Goal: Task Accomplishment & Management: Complete application form

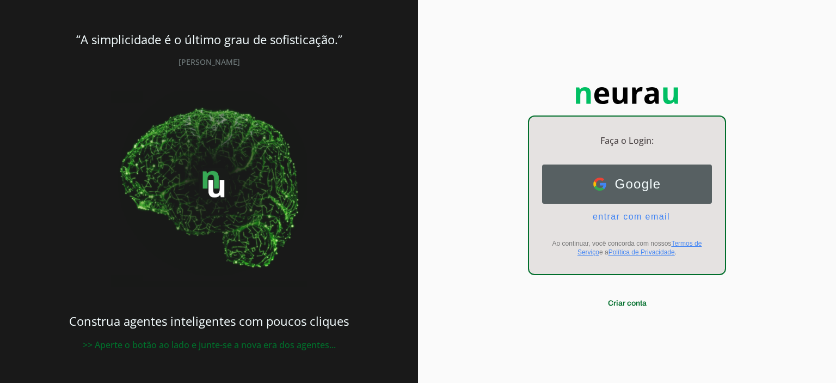
click at [663, 180] on button "Google Google" at bounding box center [627, 183] width 170 height 39
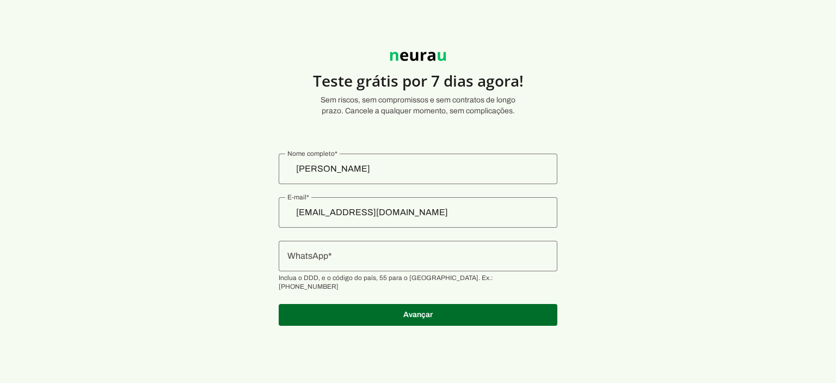
click at [446, 263] on div at bounding box center [418, 256] width 279 height 30
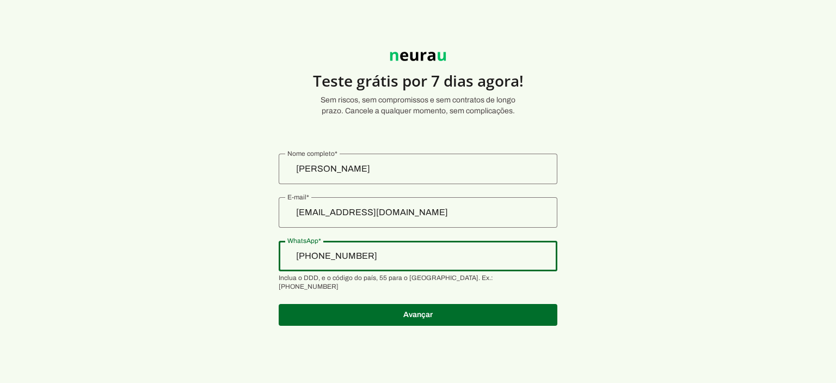
type input "[PHONE_NUMBER]"
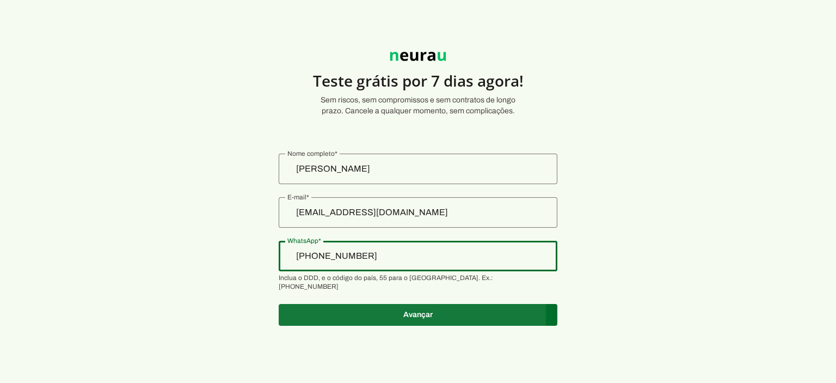
type md-outlined-text-field "[PHONE_NUMBER]"
click at [449, 308] on span at bounding box center [418, 315] width 279 height 26
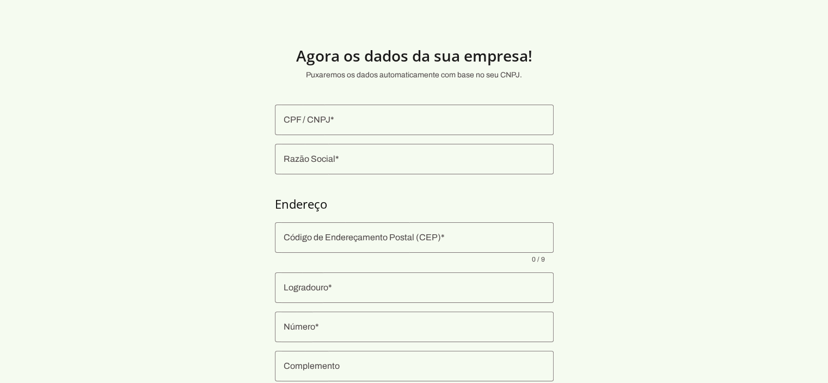
click at [377, 115] on input "CPF / CNPJ" at bounding box center [414, 119] width 261 height 13
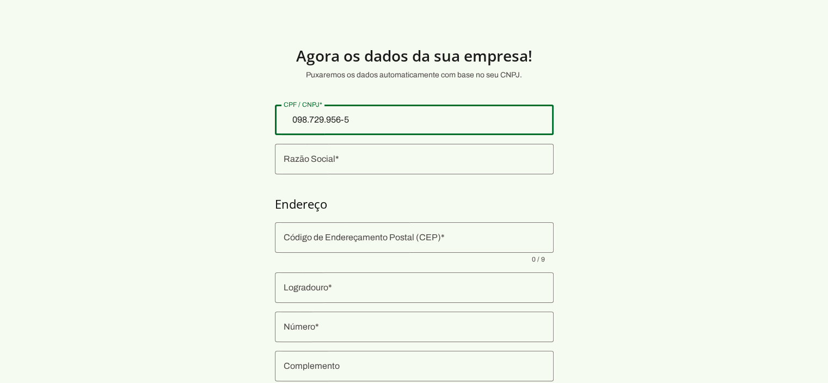
type input "098.729.956-56"
click at [573, 137] on section "Agora os dados da sua empresa! Puxaremos os dados automaticamente com base no s…" at bounding box center [414, 262] width 828 height 473
type md-outlined-text-field "098.729.956-56"
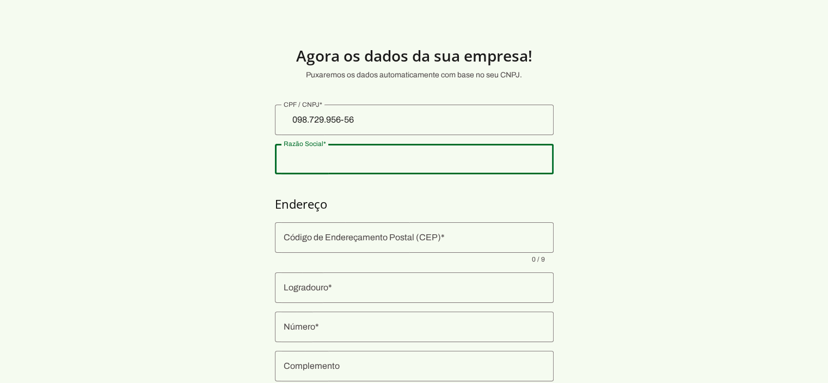
click at [394, 164] on input "Razão Social" at bounding box center [414, 158] width 261 height 13
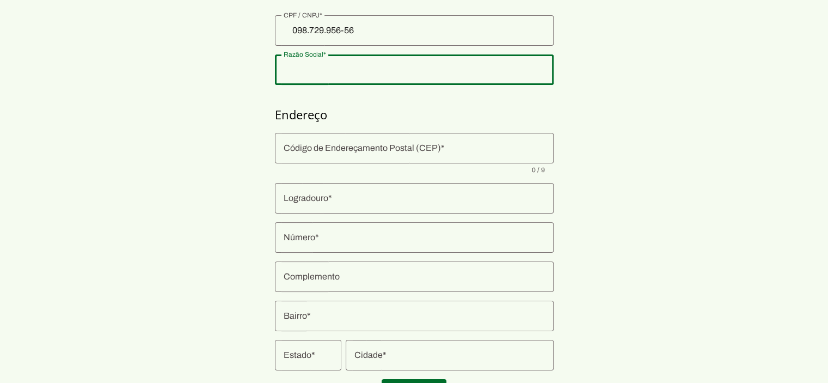
scroll to position [109, 0]
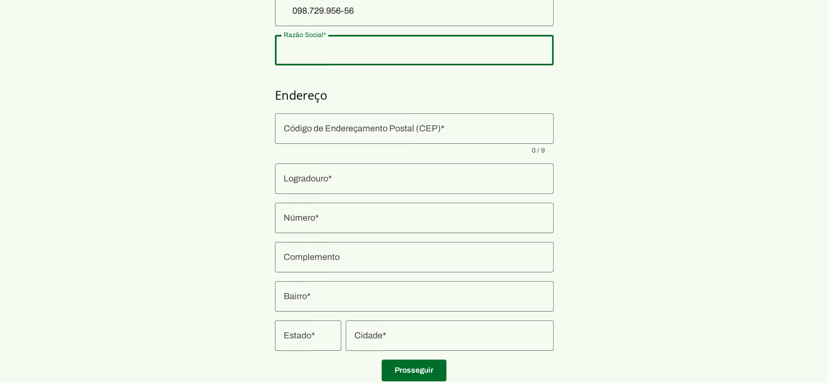
click at [458, 141] on div at bounding box center [414, 128] width 279 height 30
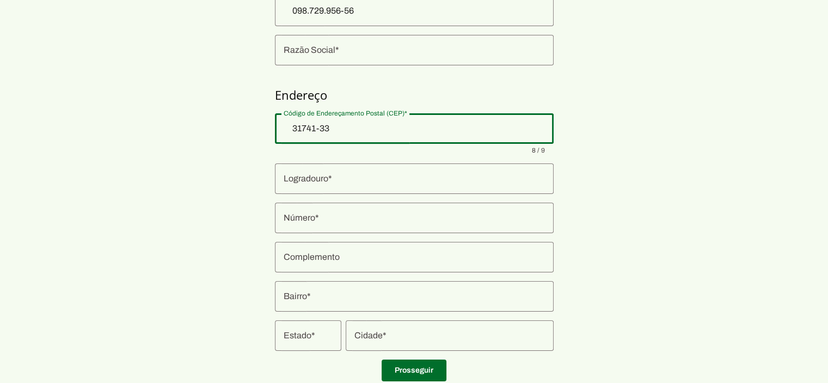
type input "31741-333"
type input "Rua Doutor [PERSON_NAME] [PERSON_NAME]"
type input "São [PERSON_NAME]"
type input "[GEOGRAPHIC_DATA]"
type input "MG"
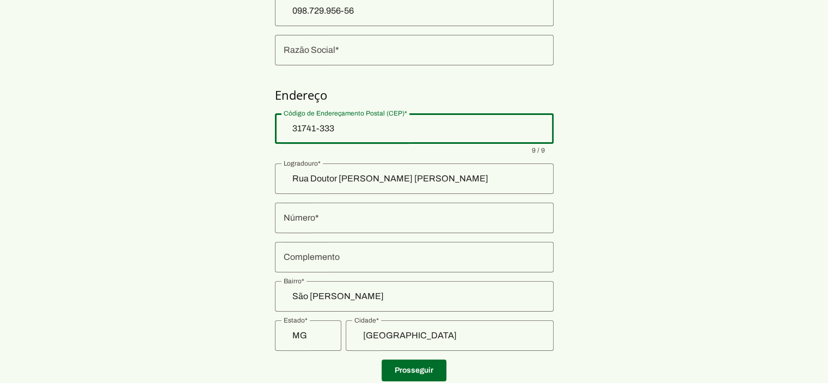
type md-outlined-text-field "31741-333"
click at [606, 201] on section "Agora os dados da sua empresa! Puxaremos os dados automaticamente com base no s…" at bounding box center [414, 153] width 828 height 473
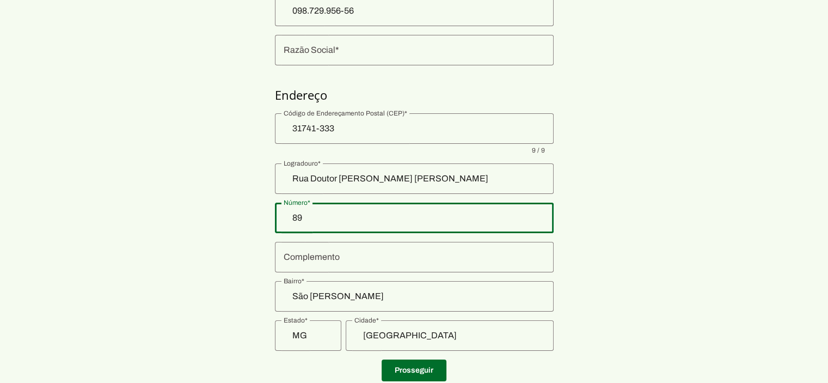
click at [598, 229] on section "Agora os dados da sua empresa! Puxaremos os dados automaticamente com base no s…" at bounding box center [414, 153] width 828 height 473
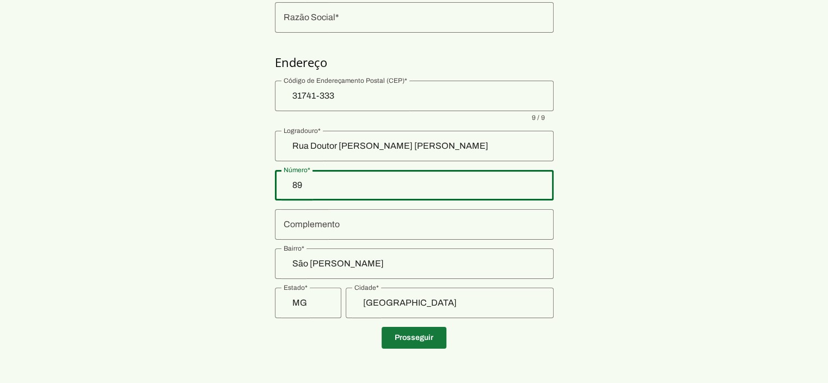
type input "89"
type md-outlined-text-field "89"
click at [427, 337] on span at bounding box center [414, 337] width 65 height 26
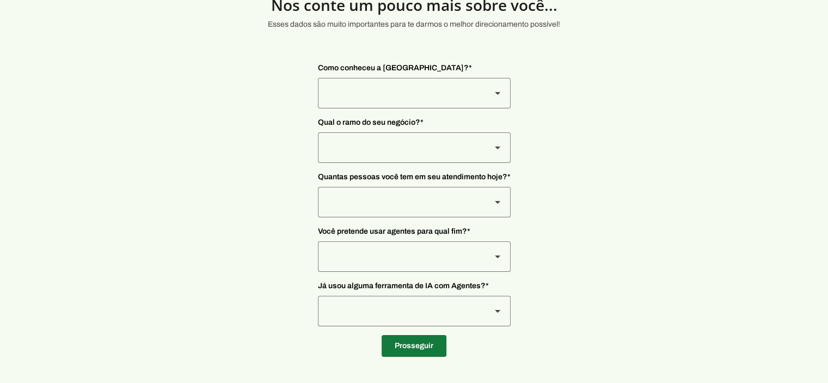
scroll to position [50, 0]
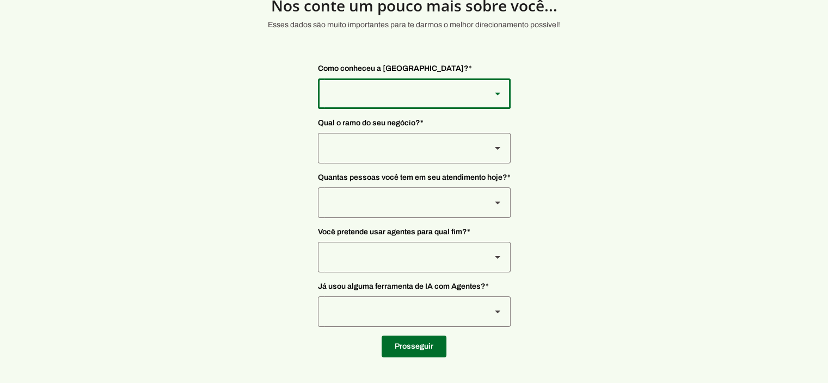
click at [491, 100] on slot at bounding box center [497, 93] width 13 height 13
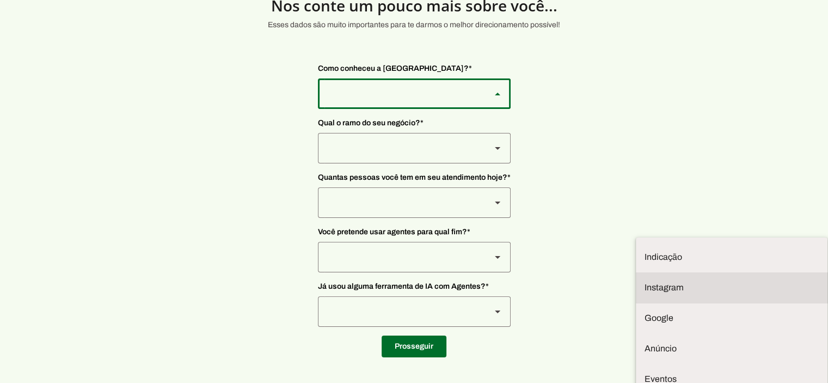
click at [645, 250] on slot at bounding box center [732, 256] width 174 height 13
type md-outlined-select "SqiumnrPQyqUQpijGxgf"
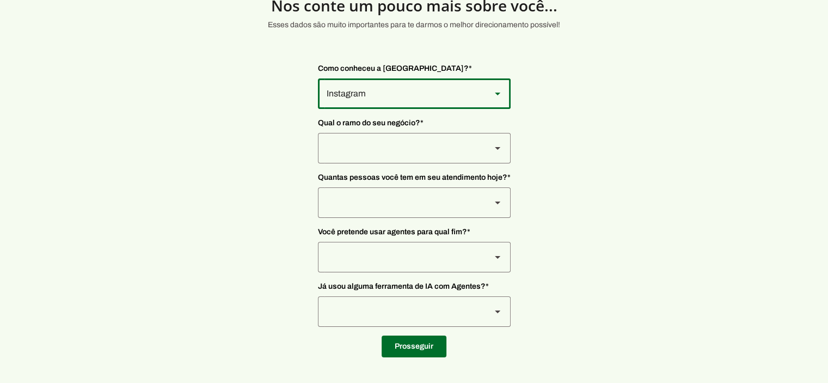
click at [418, 109] on div at bounding box center [400, 93] width 164 height 30
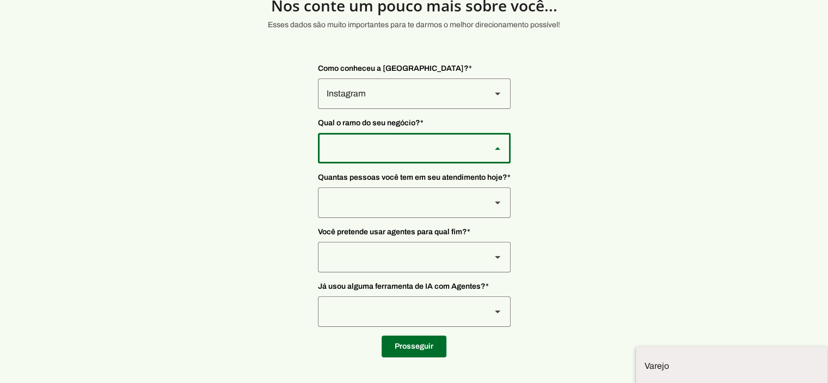
click at [0, 0] on slot at bounding box center [0, 0] width 0 height 0
type md-outlined-select "qBJqoSCgnuqgxNhyRfhz"
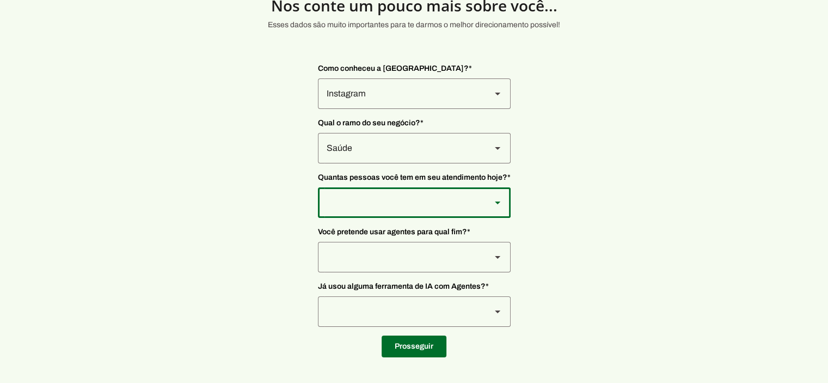
click at [381, 109] on div at bounding box center [400, 93] width 164 height 30
click at [0, 0] on slot at bounding box center [0, 0] width 0 height 0
type md-outlined-select "FOzKi9x0vVjVX6xa4f60"
click at [385, 109] on div at bounding box center [400, 93] width 164 height 30
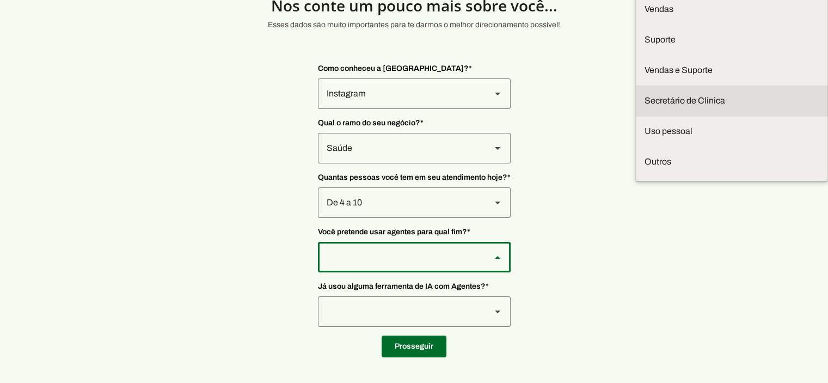
click at [0, 0] on slot at bounding box center [0, 0] width 0 height 0
type md-outlined-select "jhpZzhB7z5SzQnvZD2gM"
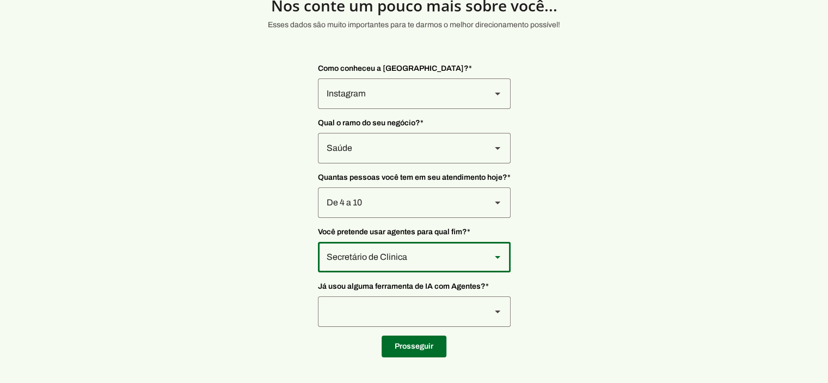
click at [428, 109] on div at bounding box center [400, 93] width 164 height 30
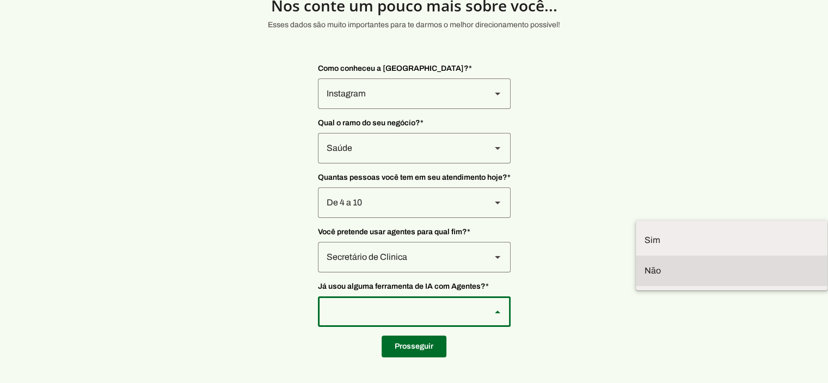
click at [0, 0] on slot at bounding box center [0, 0] width 0 height 0
type md-outlined-select "VW4vzTVOoC6mj29ueI2H"
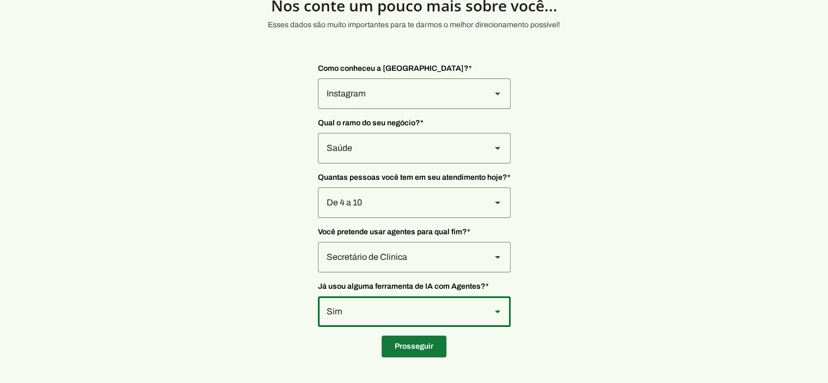
click at [422, 345] on span at bounding box center [414, 346] width 65 height 26
